Goal: Transaction & Acquisition: Purchase product/service

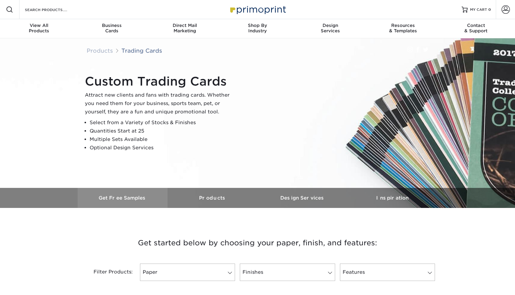
click at [131, 197] on h3 "Get Free Samples" at bounding box center [123, 198] width 90 height 6
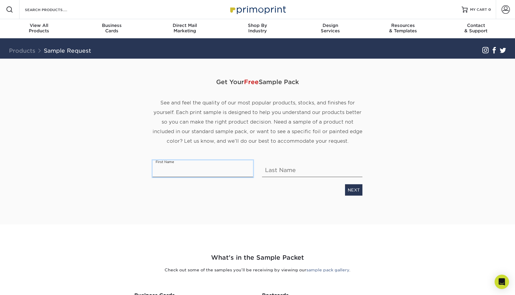
click at [196, 169] on input "text" at bounding box center [203, 168] width 100 height 17
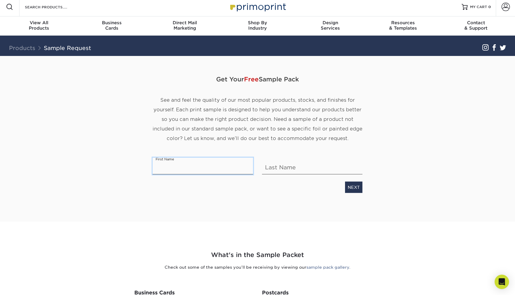
scroll to position [3, 0]
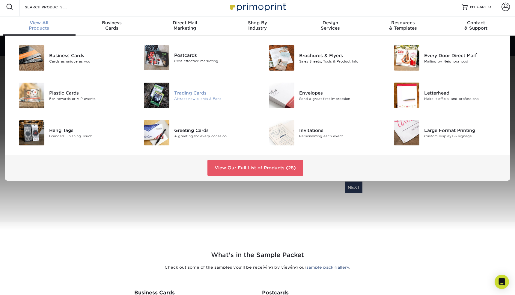
click at [158, 94] on img at bounding box center [156, 95] width 25 height 25
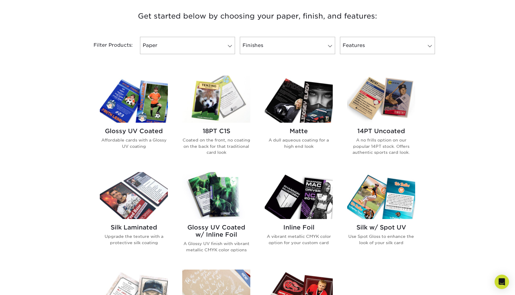
scroll to position [225, 0]
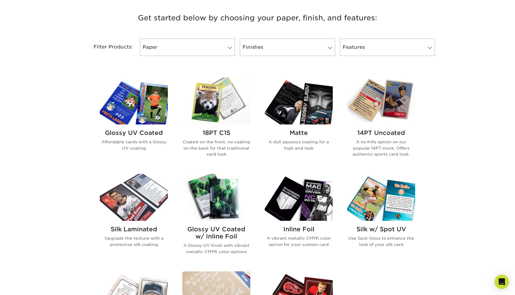
click at [148, 109] on img at bounding box center [134, 101] width 68 height 47
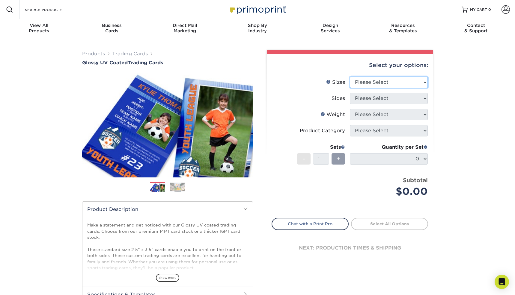
select select "2.50x3.50"
select select "13abbda7-1d64-4f25-8bb2-c179b224825d"
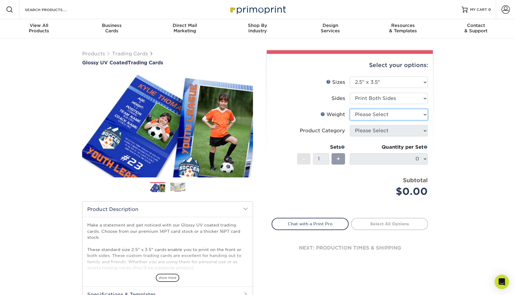
select select "16PT"
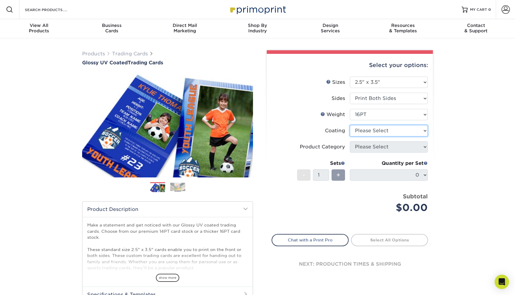
select select "ae367451-b2b8-45df-a344-0f05b6a12993"
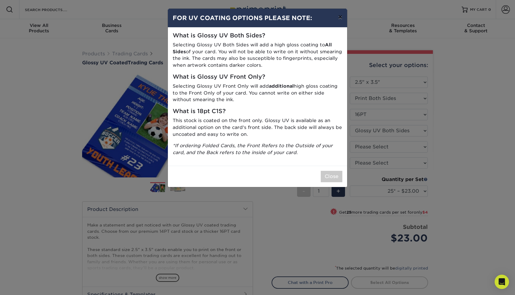
click at [336, 17] on button "×" at bounding box center [340, 17] width 14 height 17
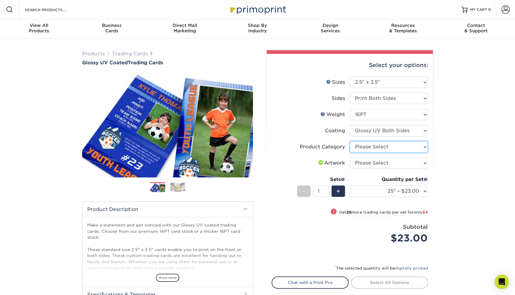
select select "c2f9bce9-36c2-409d-b101-c29d9d031e18"
select select "upload"
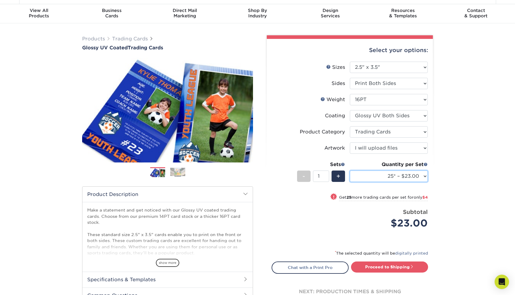
scroll to position [13, 0]
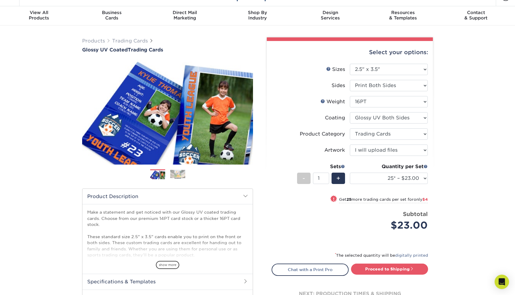
click at [176, 173] on img at bounding box center [177, 174] width 15 height 9
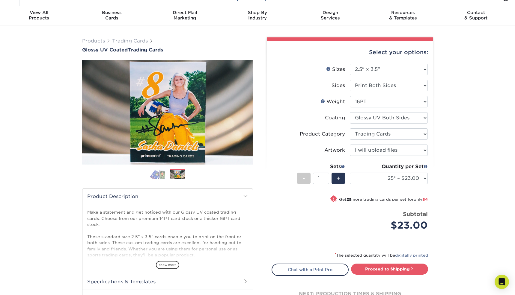
click at [156, 176] on img at bounding box center [157, 174] width 15 height 10
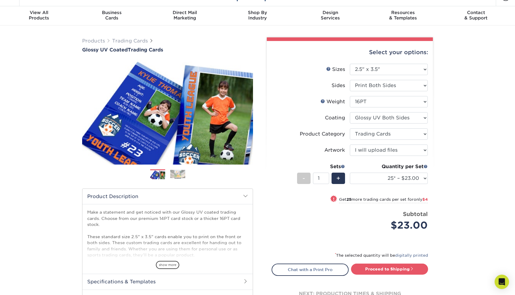
click at [176, 177] on img at bounding box center [177, 174] width 15 height 9
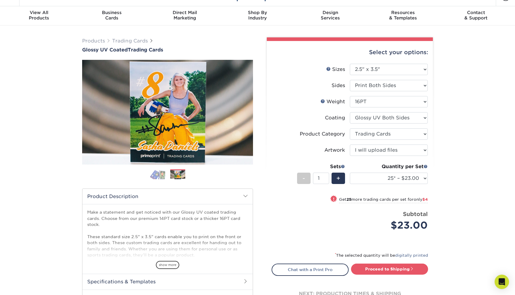
click at [165, 175] on img at bounding box center [157, 174] width 15 height 10
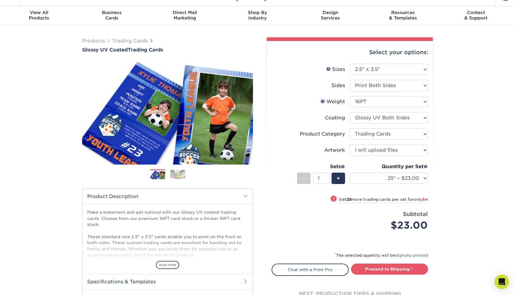
click at [179, 177] on img at bounding box center [177, 174] width 15 height 9
